Goal: Task Accomplishment & Management: Complete application form

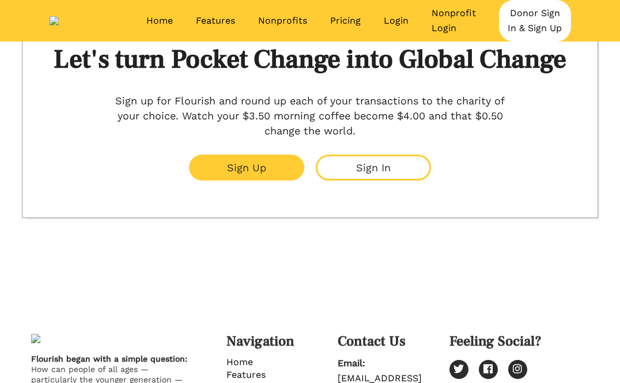
scroll to position [32, 0]
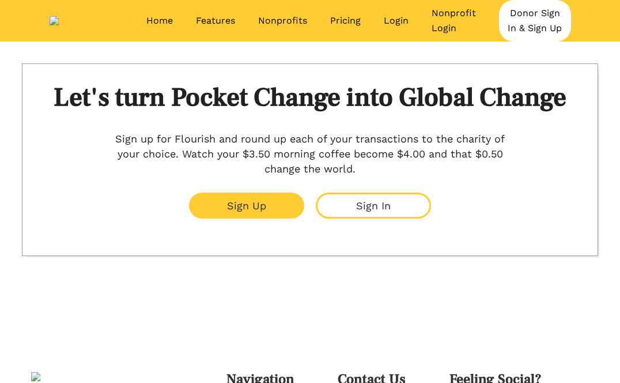
click at [282, 203] on div "Sign Up Sign In" at bounding box center [310, 205] width 513 height 37
click at [273, 213] on button "Sign Up" at bounding box center [246, 206] width 115 height 26
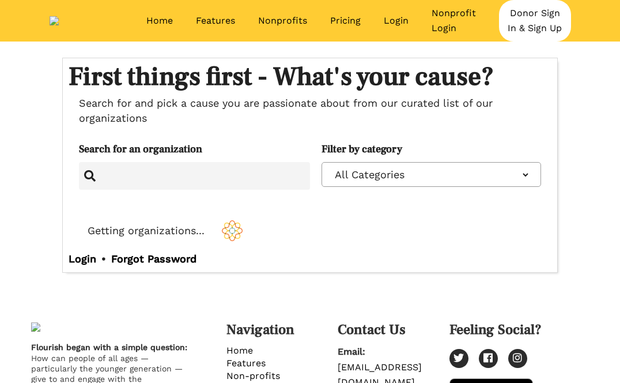
click at [216, 170] on input "search" at bounding box center [200, 175] width 209 height 15
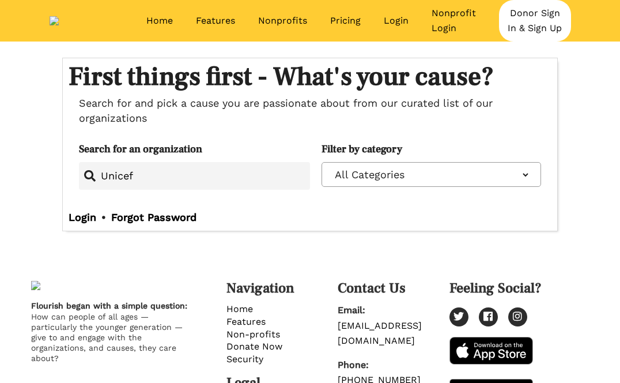
type input "Unicef"
drag, startPoint x: 173, startPoint y: 182, endPoint x: 80, endPoint y: 178, distance: 92.9
click at [80, 178] on div "Unicef" at bounding box center [194, 176] width 231 height 28
type input "o"
click at [226, 176] on input "search" at bounding box center [200, 175] width 209 height 15
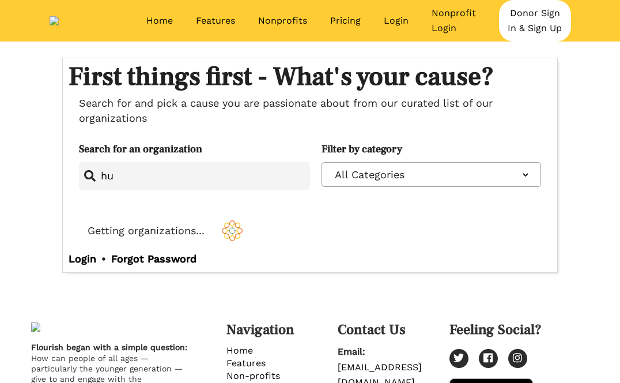
type input "h"
